Goal: Use online tool/utility: Utilize a website feature to perform a specific function

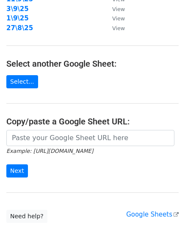
scroll to position [147, 0]
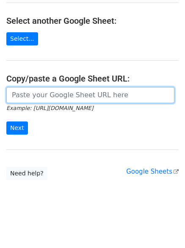
click at [56, 98] on input "url" at bounding box center [90, 95] width 168 height 16
paste input "https://docs.google.com/spreadsheets/d/11FyMB6H254mzS3Ri3c3eWWSqe4qPAn_Binz9VtV…"
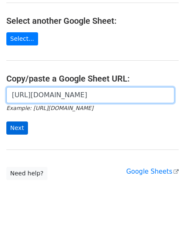
scroll to position [0, 193]
type input "https://docs.google.com/spreadsheets/d/11FyMB6H254mzS3Ri3c3eWWSqe4qPAn_Binz9VtV…"
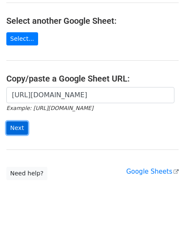
scroll to position [0, 0]
click at [17, 125] on input "Next" at bounding box center [17, 127] width 22 height 13
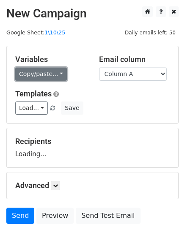
click at [37, 73] on link "Copy/paste..." at bounding box center [41, 73] width 52 height 13
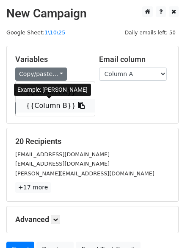
click at [37, 107] on link "{{Column B}}" at bounding box center [55, 106] width 79 height 14
